Goal: Task Accomplishment & Management: Use online tool/utility

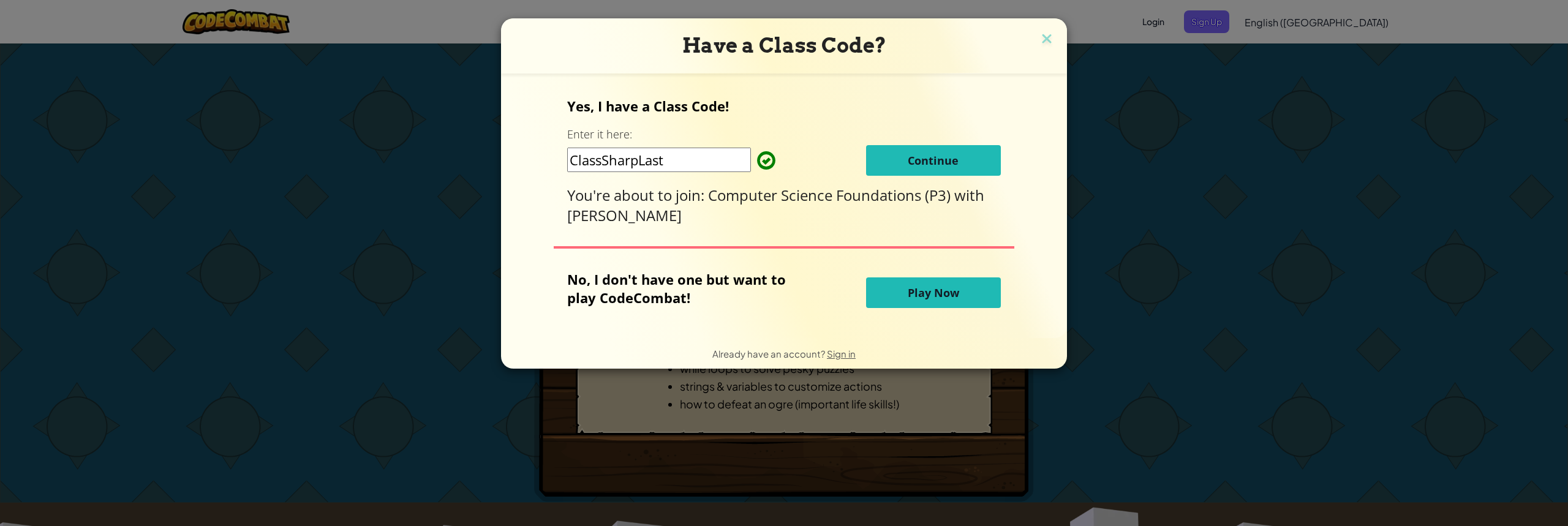
click at [948, 168] on button "Continue" at bounding box center [933, 160] width 135 height 30
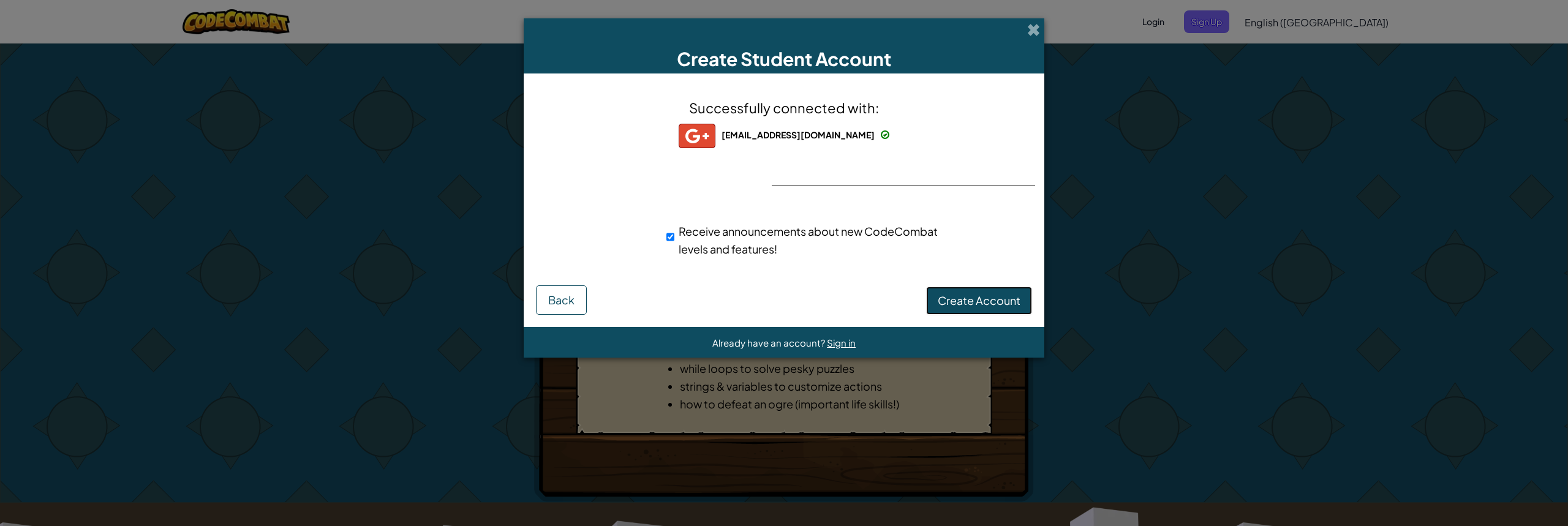
click at [984, 297] on span "Create Account" at bounding box center [979, 300] width 82 height 14
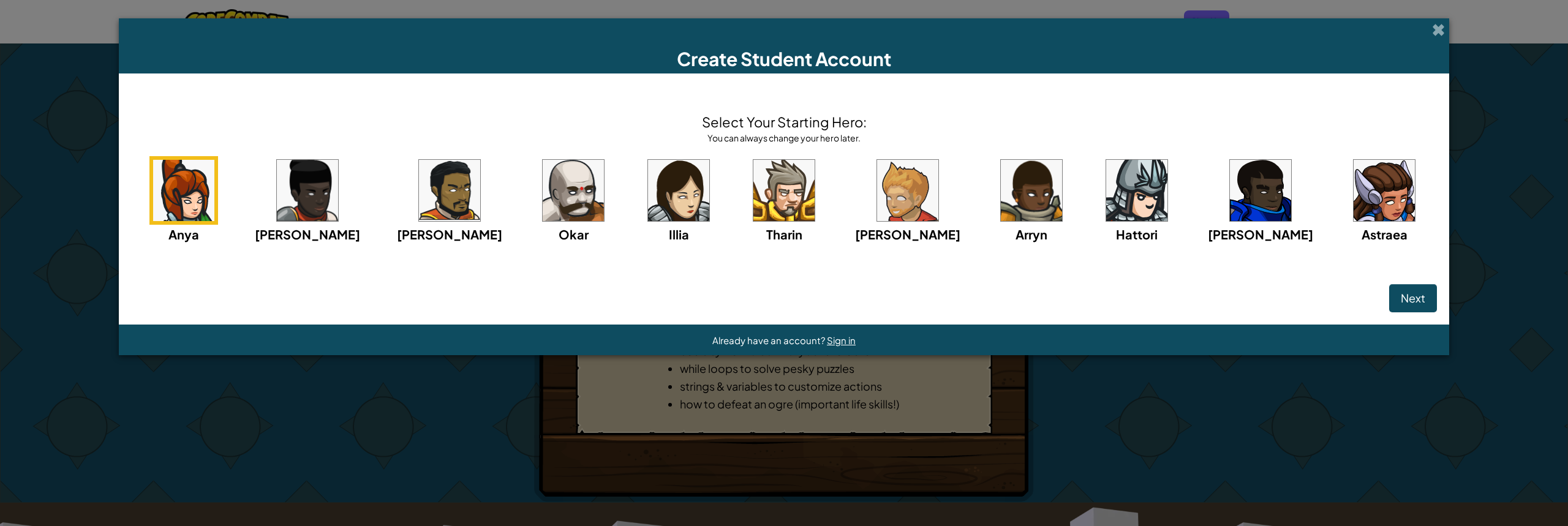
click at [214, 183] on img at bounding box center [183, 190] width 61 height 61
click at [199, 228] on div "Anya" at bounding box center [183, 234] width 30 height 19
click at [1390, 286] on button "Next" at bounding box center [1414, 298] width 48 height 28
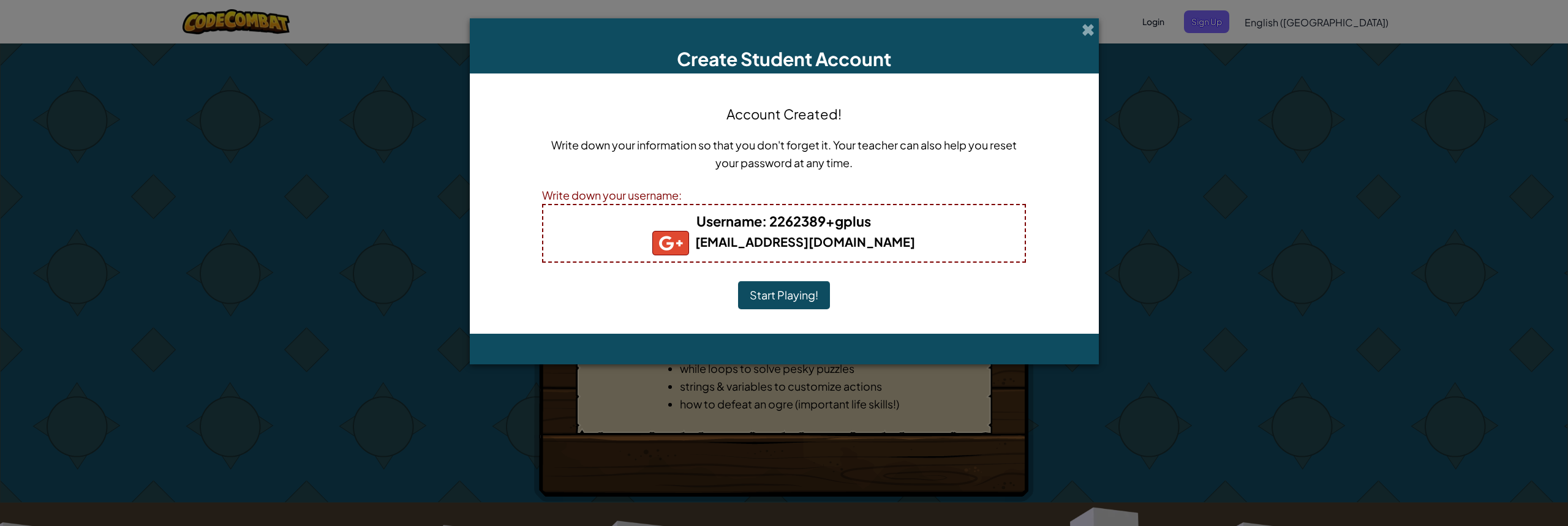
click at [779, 292] on button "Start Playing!" at bounding box center [784, 295] width 92 height 28
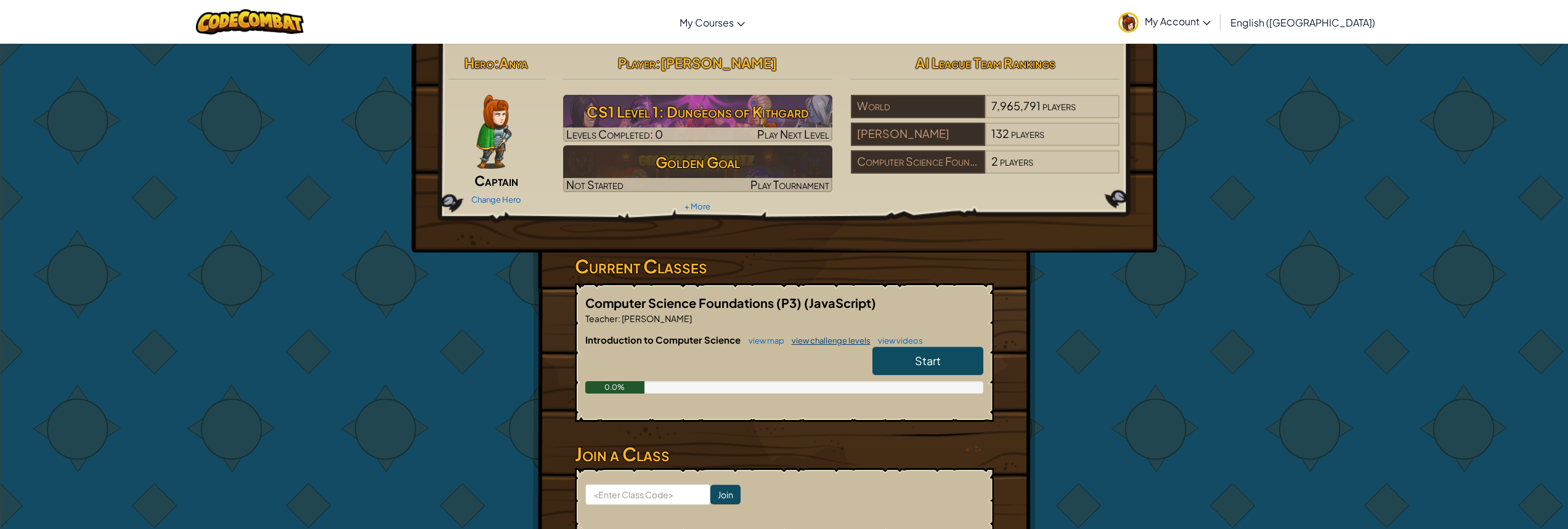
click at [857, 343] on link "view challenge levels" at bounding box center [828, 341] width 85 height 10
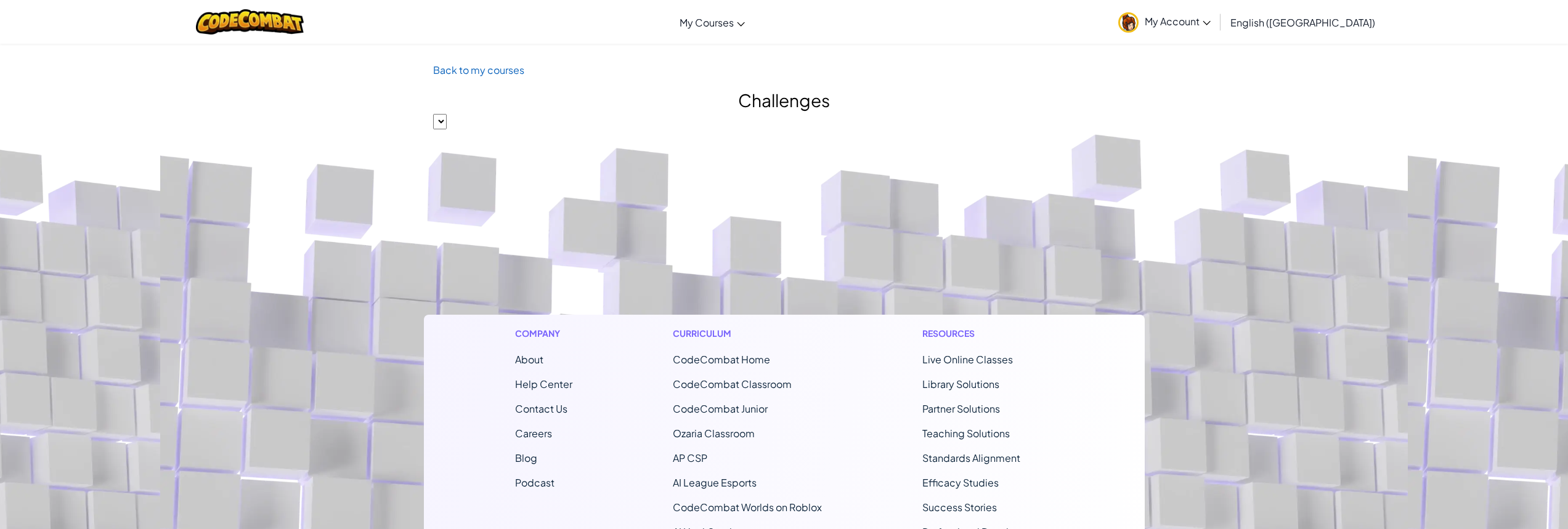
select select "560f1a9f22961295f9427742"
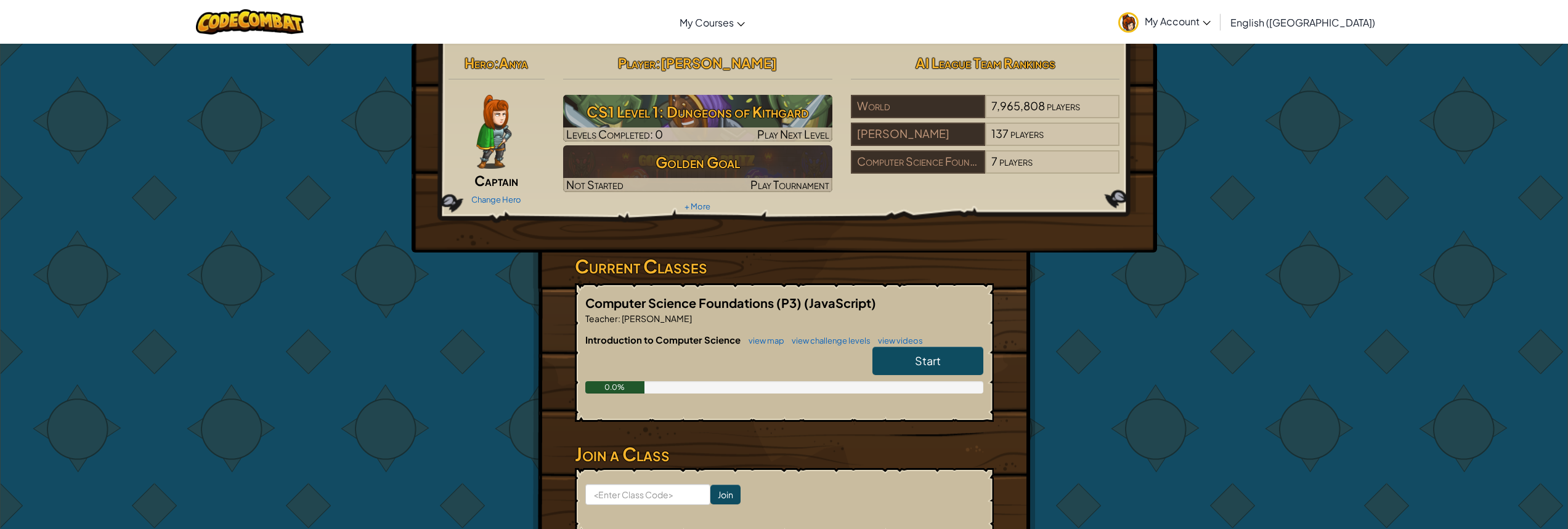
click at [917, 357] on span "Start" at bounding box center [928, 361] width 26 height 14
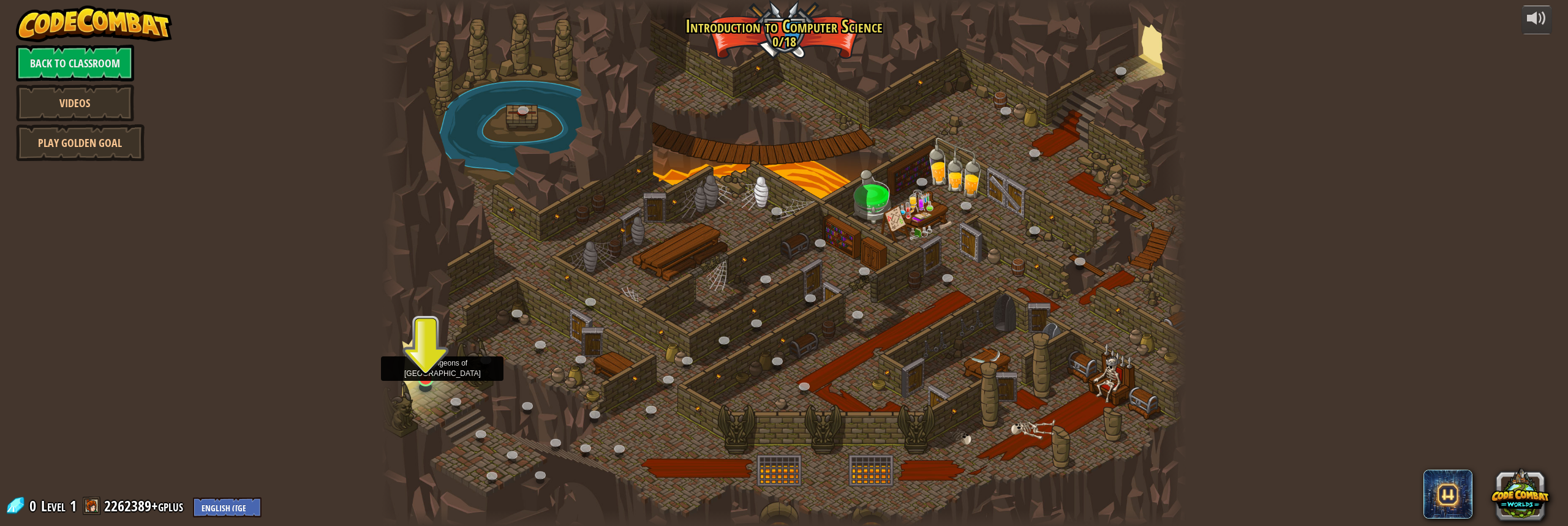
click at [427, 372] on img at bounding box center [426, 355] width 21 height 49
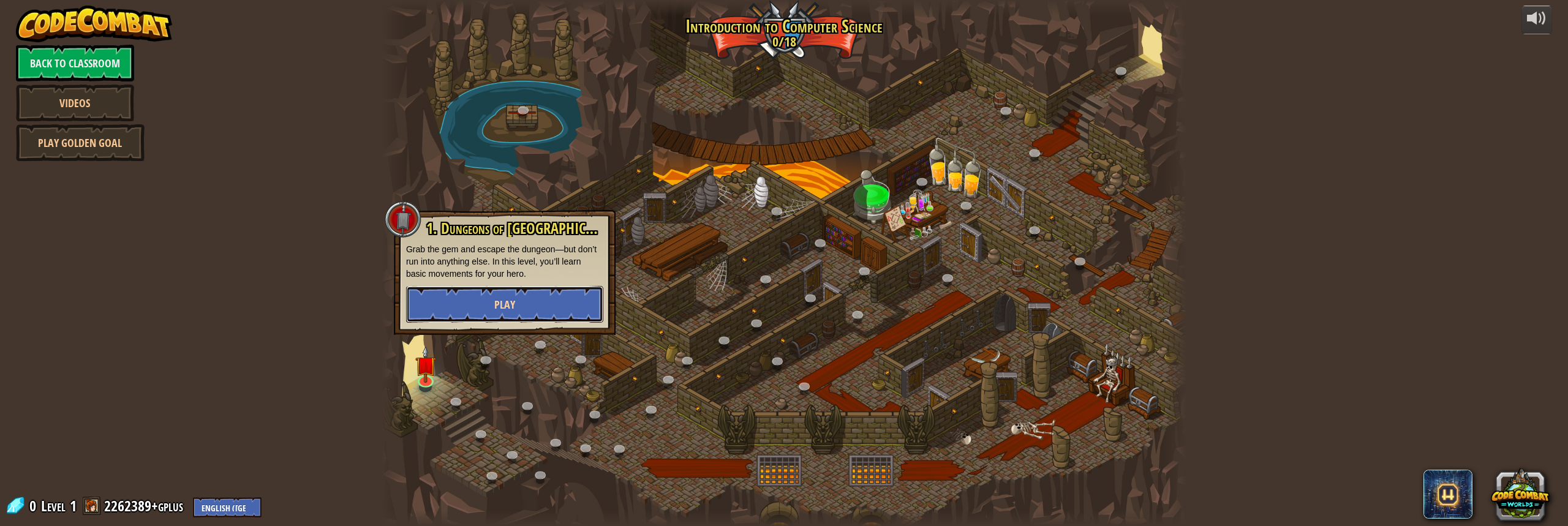
click at [504, 302] on span "Play" at bounding box center [505, 305] width 21 height 16
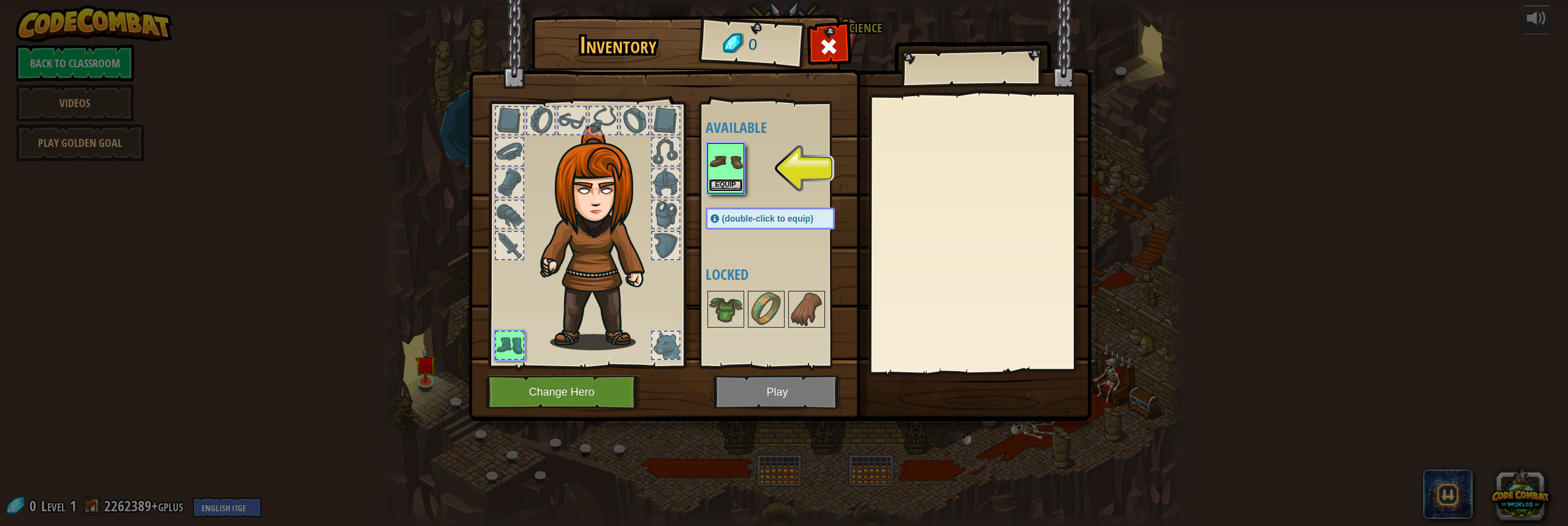
click at [722, 183] on button "Equip" at bounding box center [725, 185] width 35 height 13
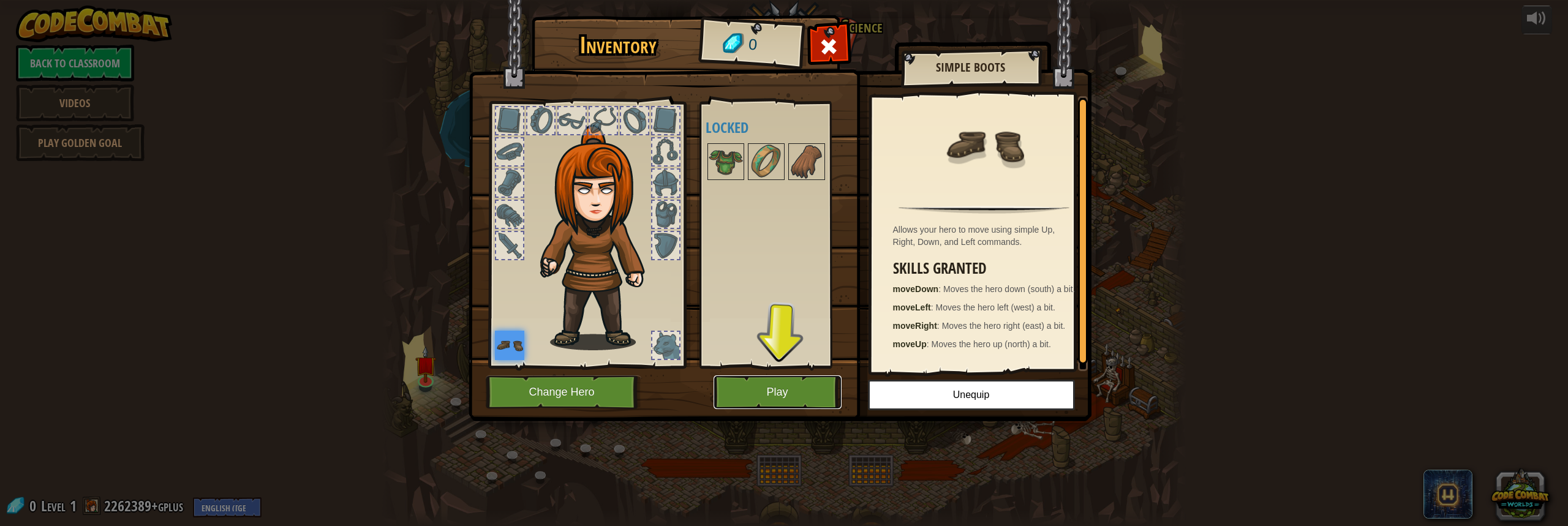
drag, startPoint x: 731, startPoint y: 385, endPoint x: 737, endPoint y: 384, distance: 6.1
click at [737, 384] on button "Play" at bounding box center [778, 393] width 128 height 34
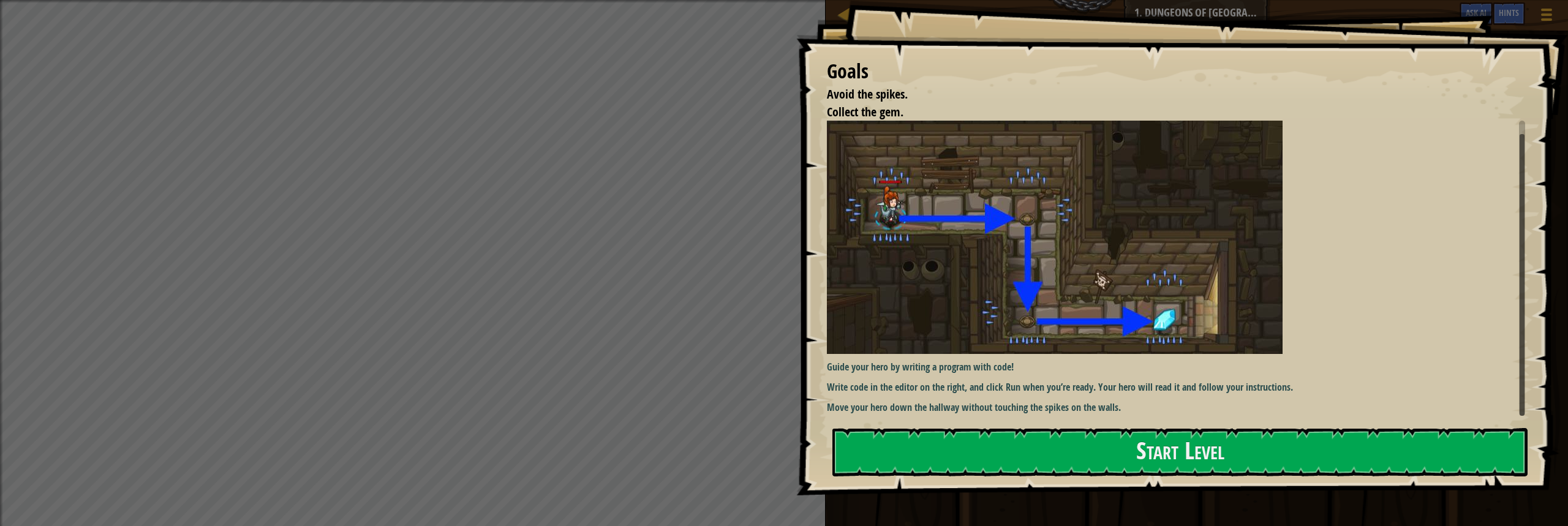
scroll to position [5, 0]
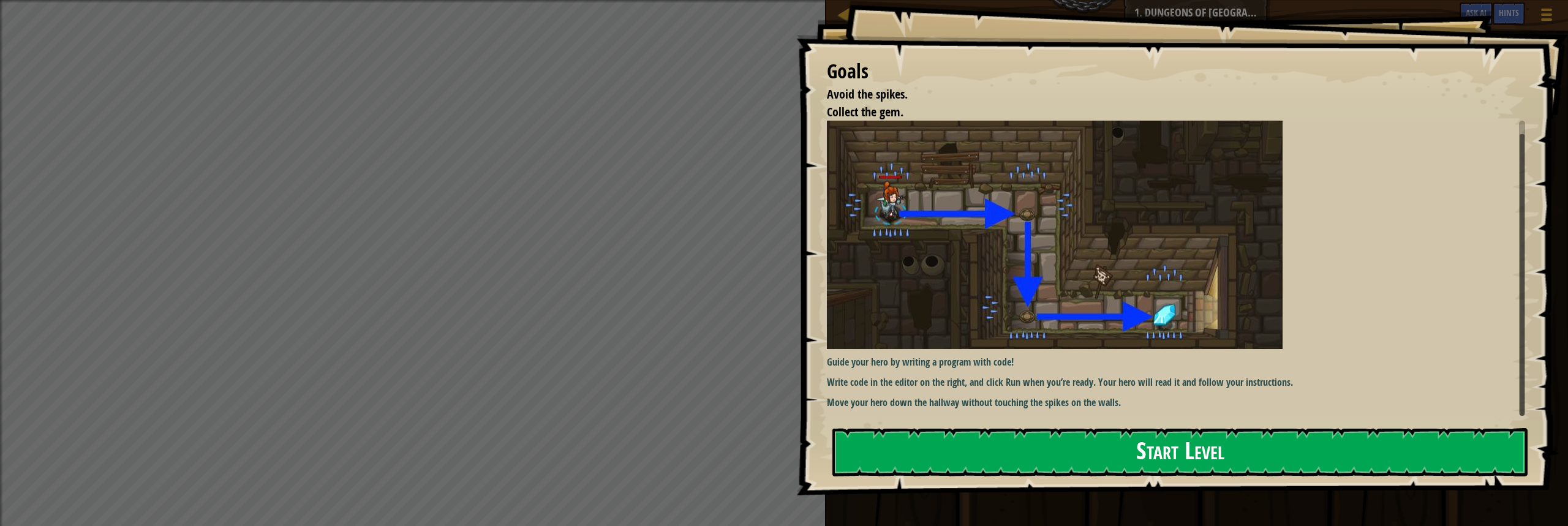
drag, startPoint x: 1086, startPoint y: 457, endPoint x: 1074, endPoint y: 446, distance: 16.3
click at [1094, 453] on button "Start Level" at bounding box center [1180, 452] width 695 height 49
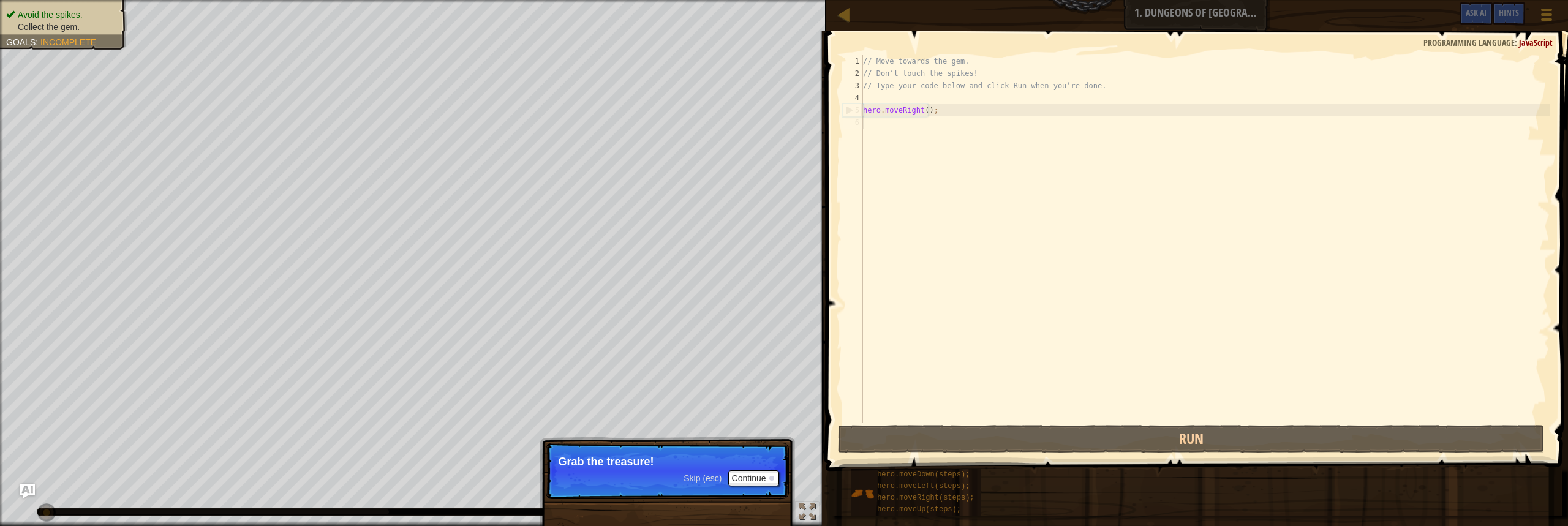
scroll to position [6, 0]
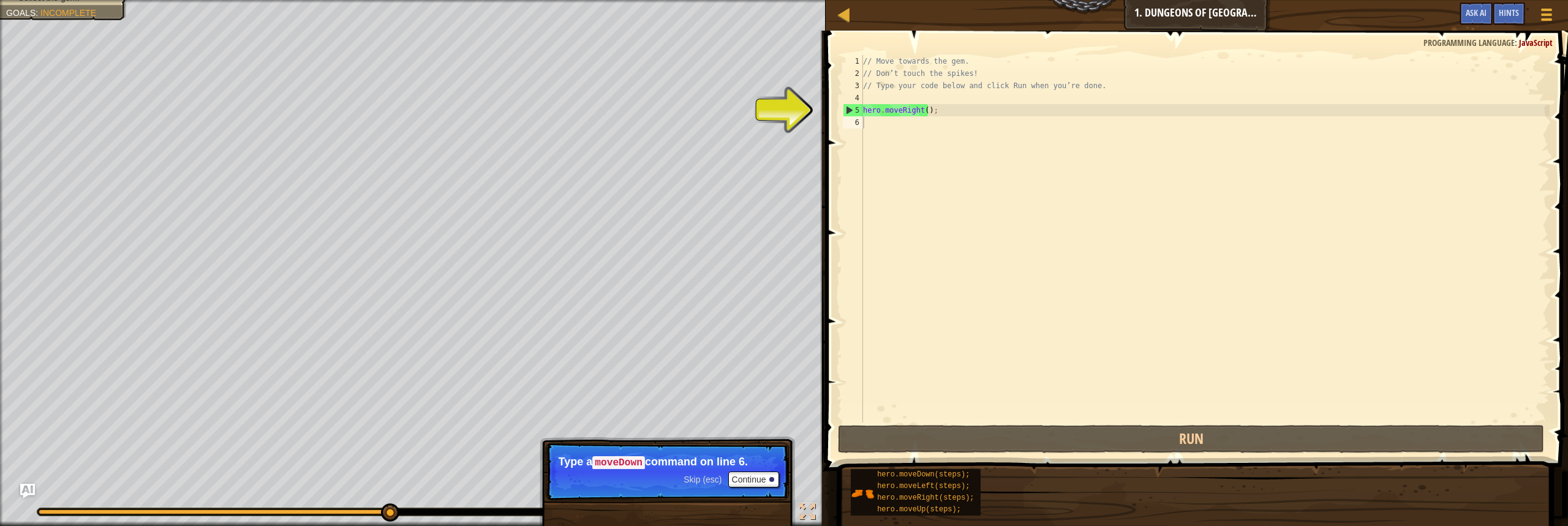
click at [768, 470] on p "Skip (esc) Continue Type a moveDown command on line 6." at bounding box center [667, 472] width 243 height 58
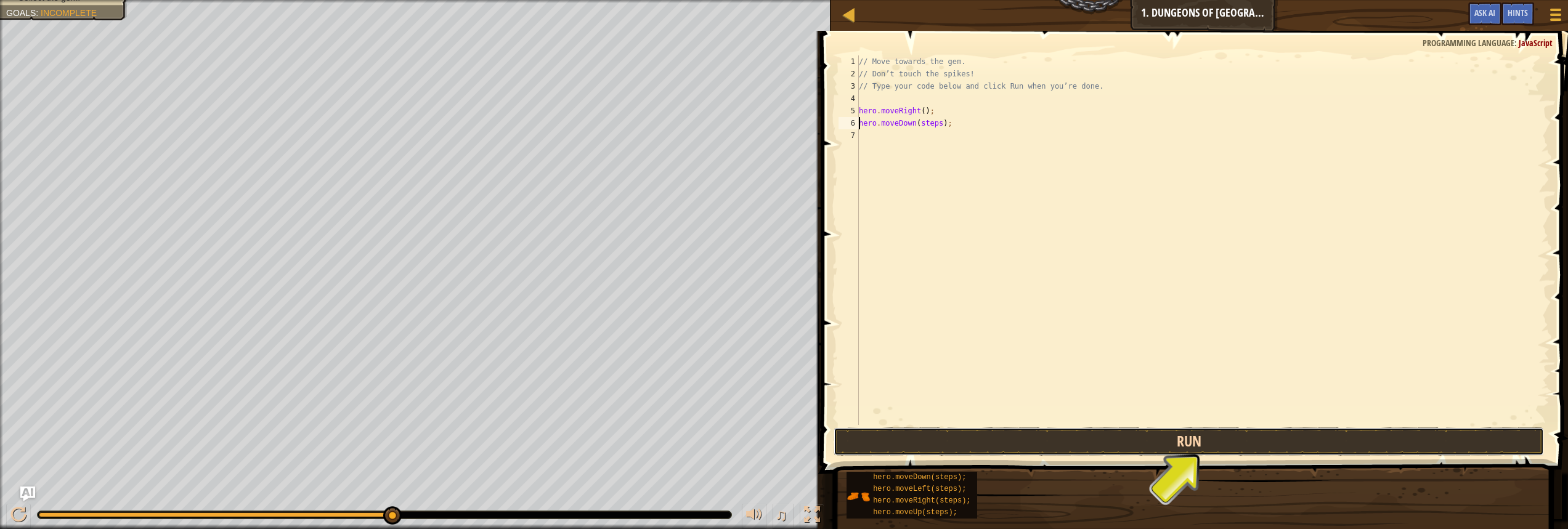
click at [1229, 437] on button "Run" at bounding box center [1189, 442] width 711 height 28
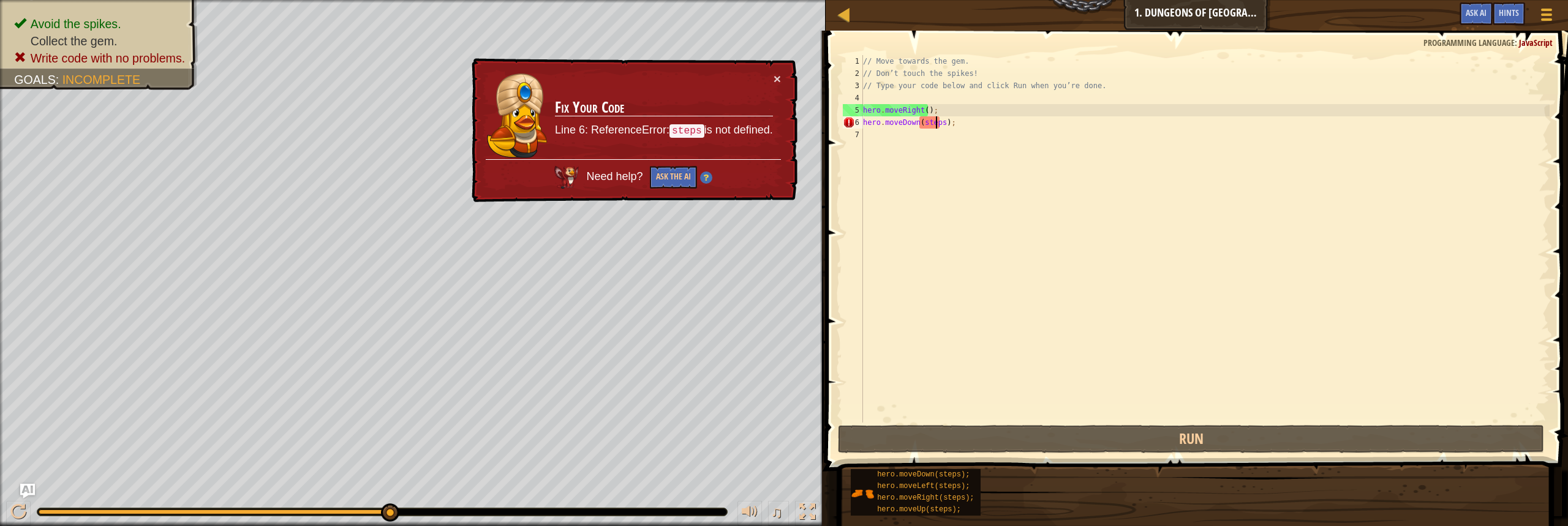
click at [934, 121] on div "// Move towards the gem. // Don’t touch the spikes! // Type your code below and…" at bounding box center [1205, 251] width 689 height 392
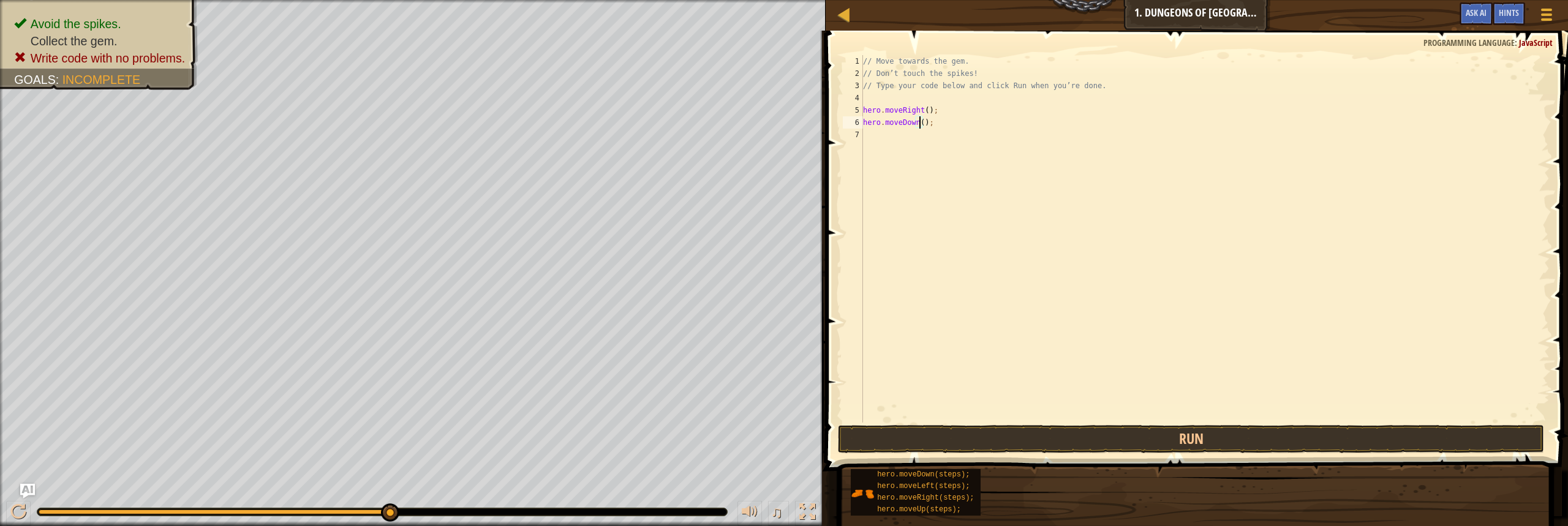
scroll to position [6, 5]
click at [1053, 430] on button "Run" at bounding box center [1192, 439] width 706 height 28
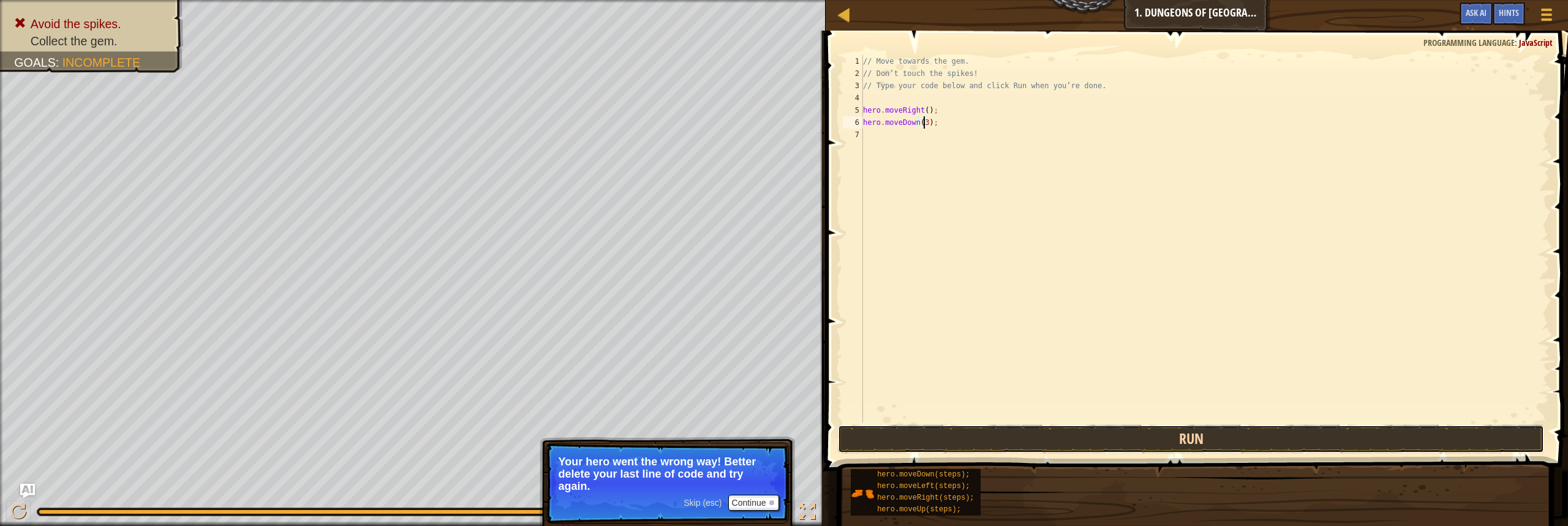
click at [1083, 433] on button "Run" at bounding box center [1192, 439] width 706 height 28
type textarea "hero.moveDown(2);"
